Goal: Task Accomplishment & Management: Complete application form

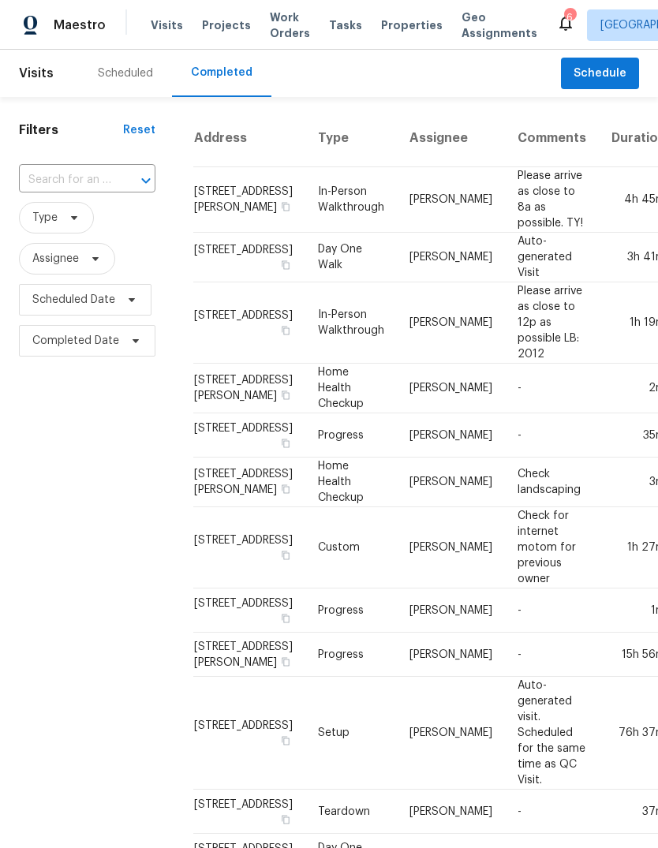
click at [140, 77] on div "Scheduled" at bounding box center [125, 73] width 55 height 16
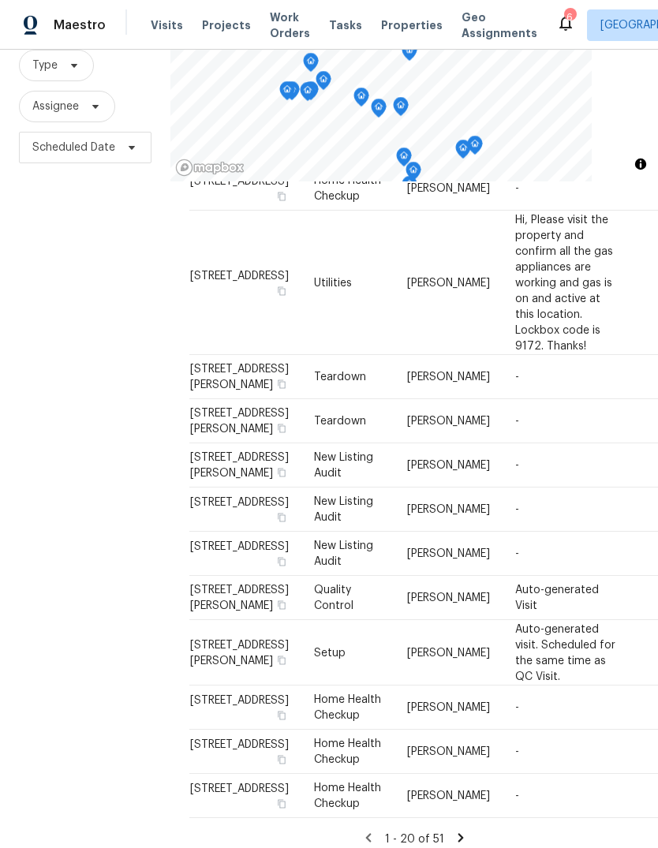
scroll to position [1155, 0]
click at [462, 831] on icon at bounding box center [461, 838] width 14 height 14
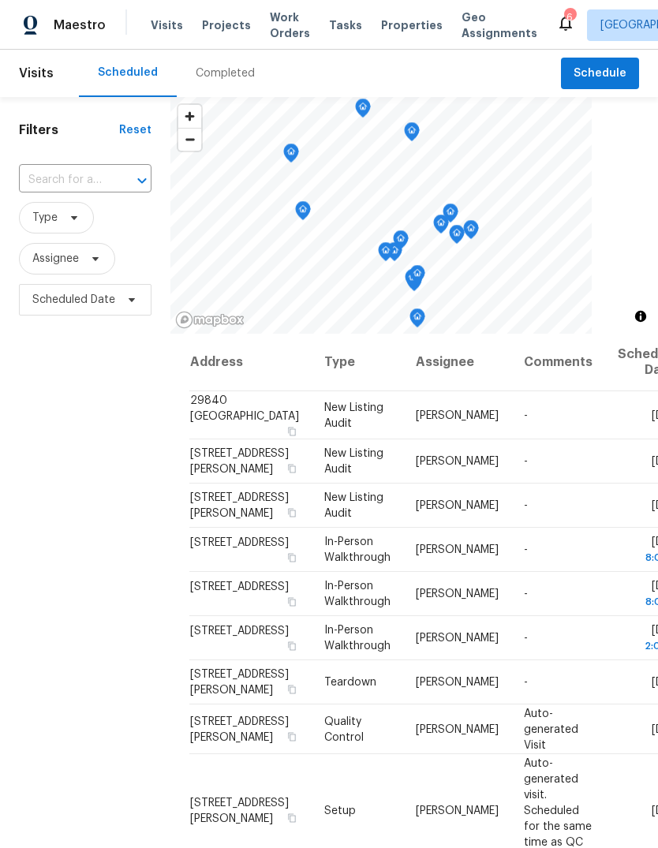
click at [395, 26] on span "Properties" at bounding box center [412, 25] width 62 height 16
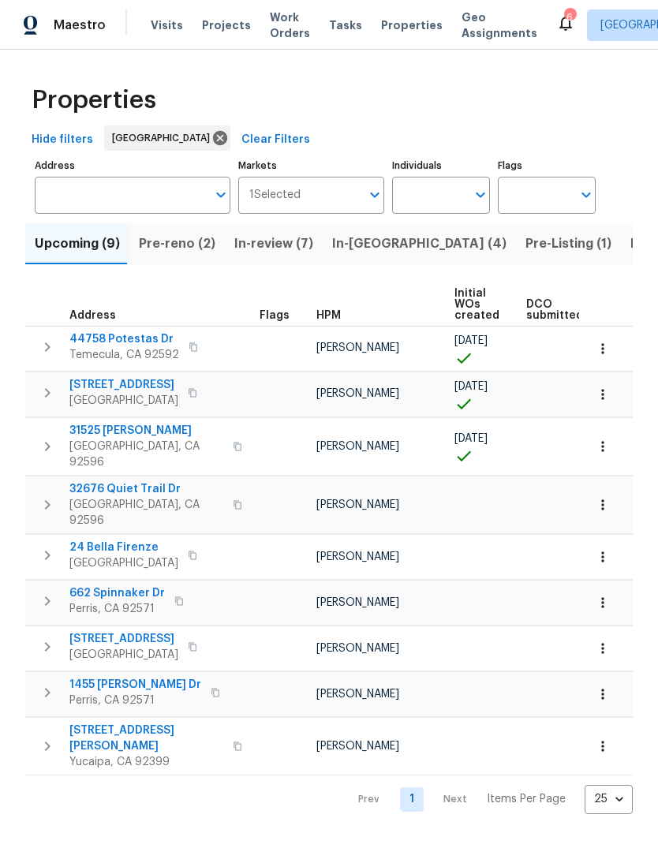
click at [181, 253] on span "Pre-reno (2)" at bounding box center [177, 244] width 77 height 22
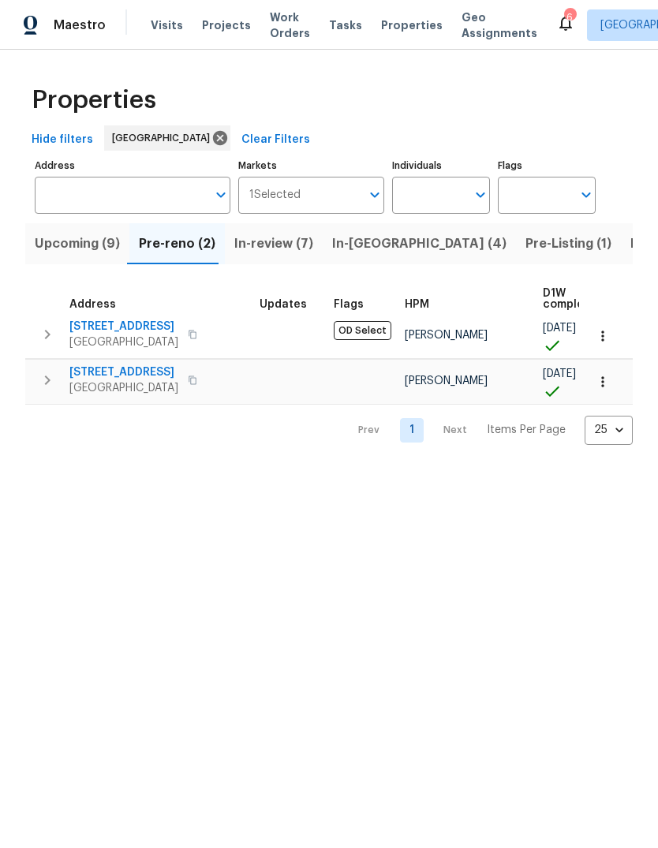
click at [162, 32] on span "Visits" at bounding box center [167, 25] width 32 height 16
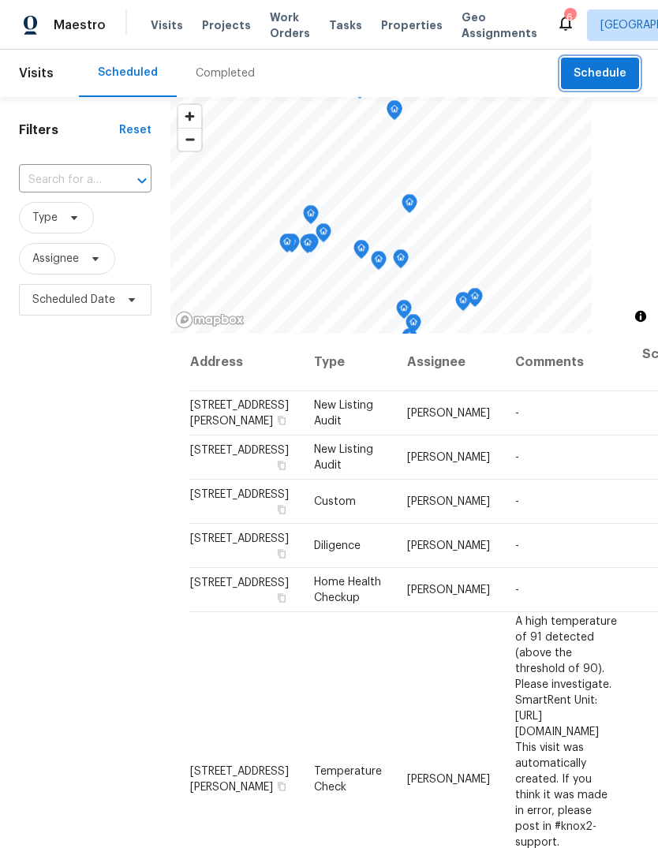
click at [608, 67] on span "Schedule" at bounding box center [600, 74] width 53 height 20
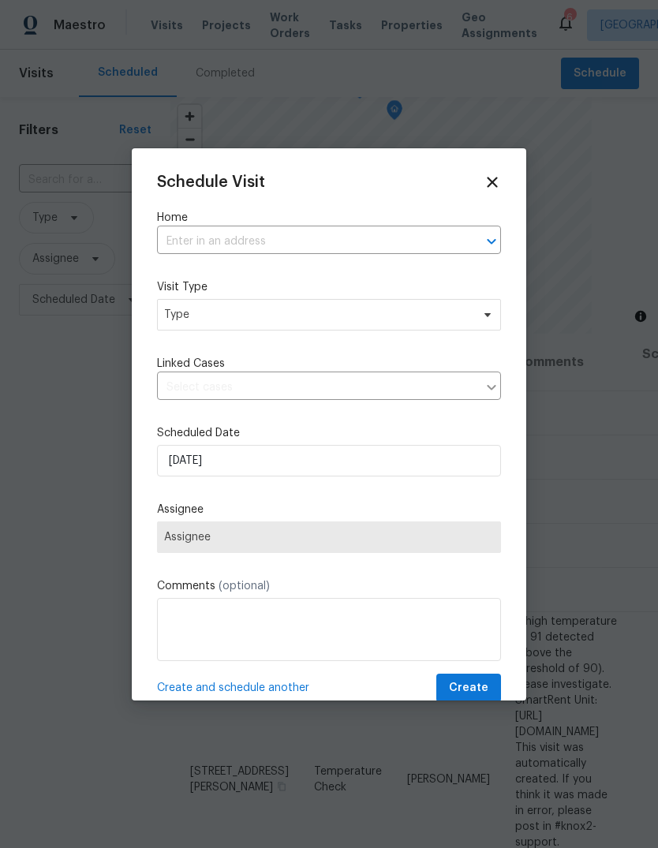
click at [208, 236] on input "text" at bounding box center [307, 242] width 300 height 24
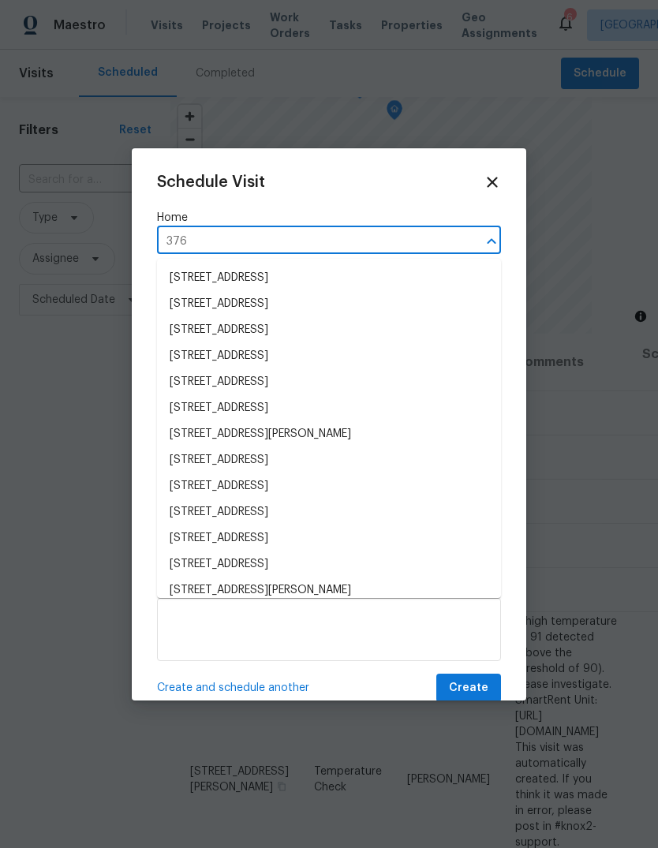
type input "376 w"
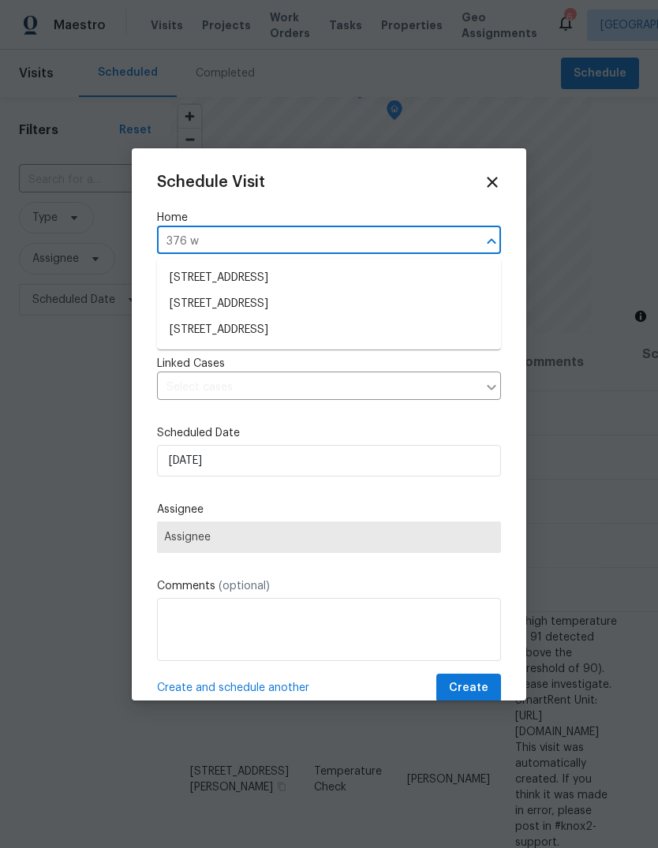
click at [281, 329] on li "[STREET_ADDRESS]" at bounding box center [329, 330] width 344 height 26
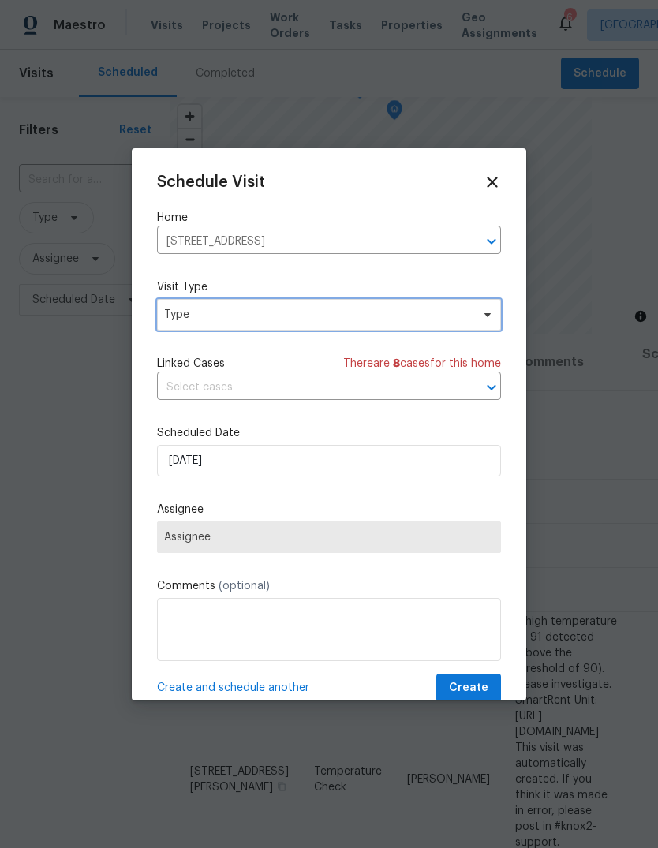
click at [286, 320] on span "Type" at bounding box center [317, 315] width 307 height 16
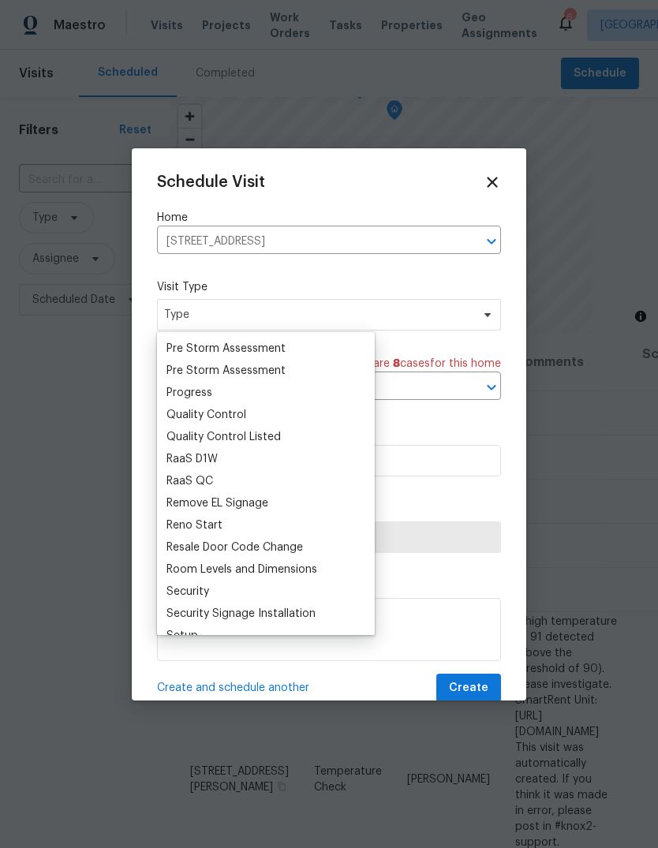
scroll to position [1000, 0]
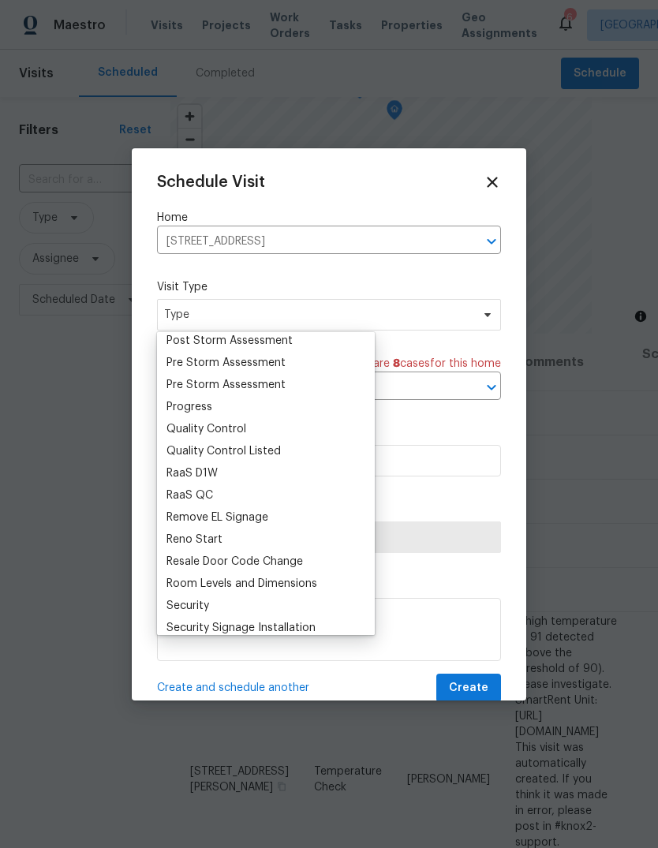
click at [204, 406] on div "Progress" at bounding box center [190, 407] width 46 height 16
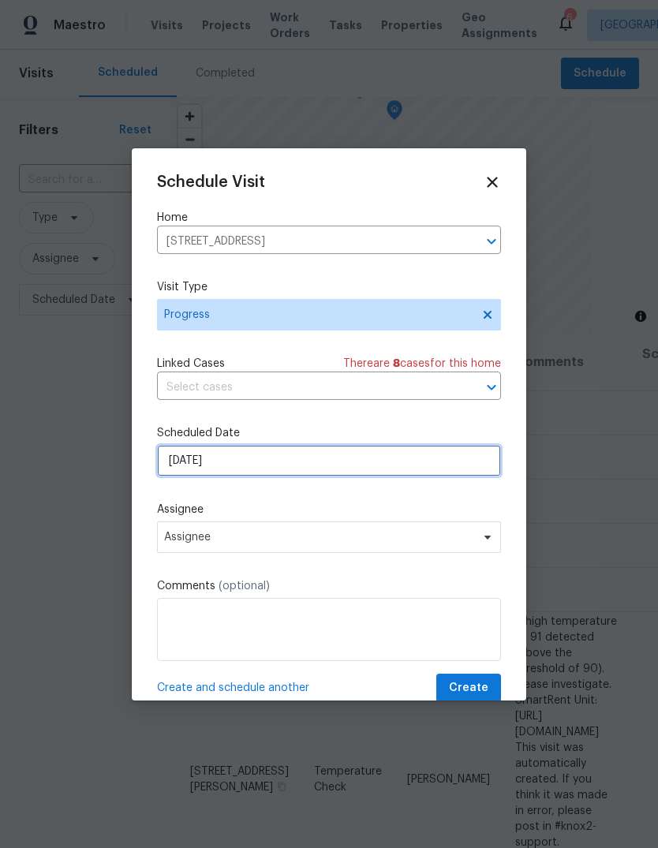
click at [279, 466] on input "[DATE]" at bounding box center [329, 461] width 344 height 32
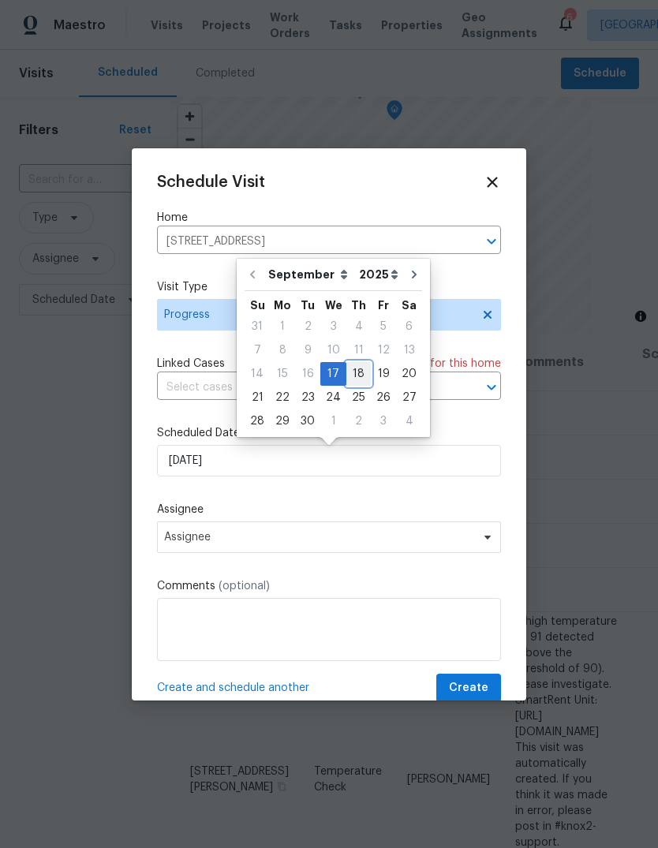
click at [359, 378] on div "18" at bounding box center [358, 374] width 24 height 22
type input "[DATE]"
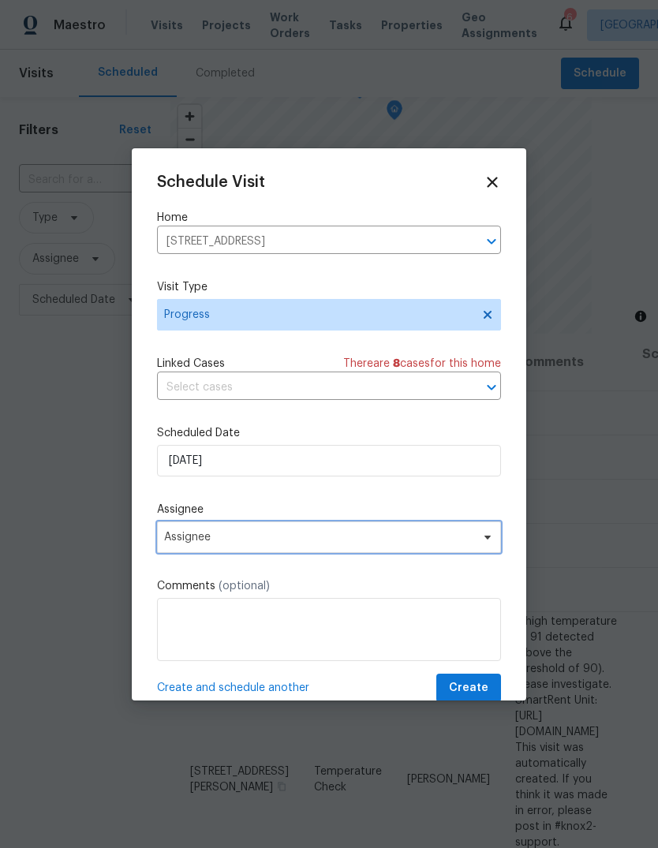
click at [275, 551] on span "Assignee" at bounding box center [329, 538] width 344 height 32
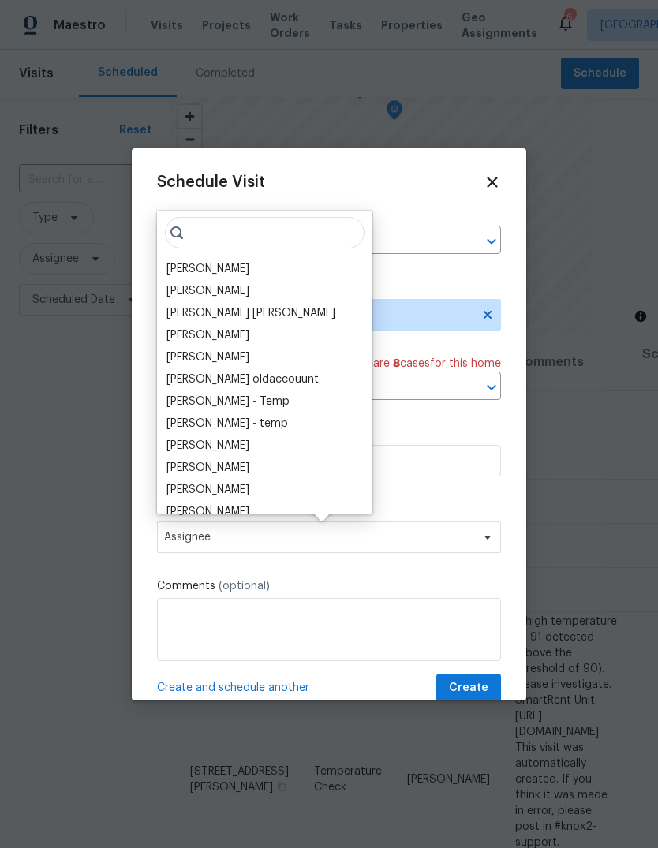
click at [204, 264] on div "[PERSON_NAME]" at bounding box center [208, 269] width 83 height 16
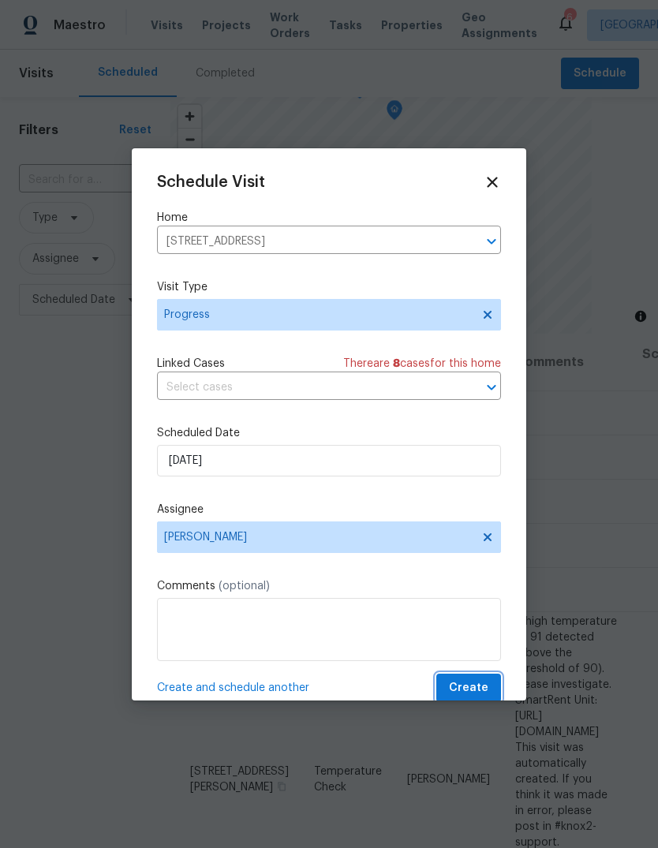
click at [483, 690] on span "Create" at bounding box center [468, 689] width 39 height 20
